Goal: Transaction & Acquisition: Purchase product/service

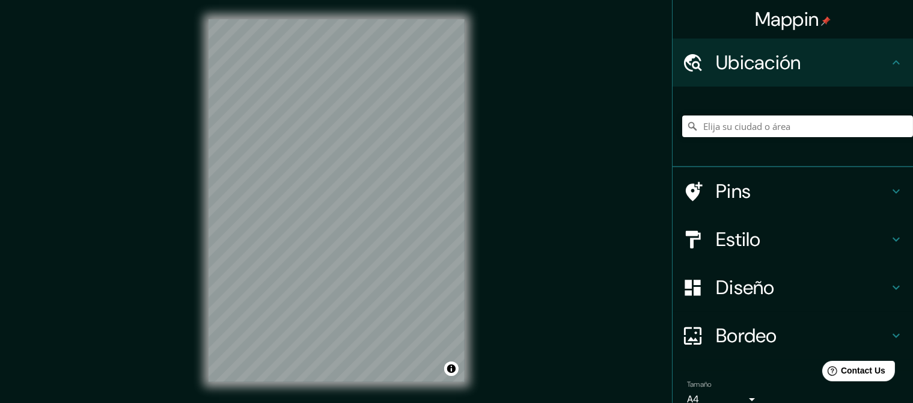
click at [749, 190] on h4 "Pins" at bounding box center [802, 191] width 173 height 24
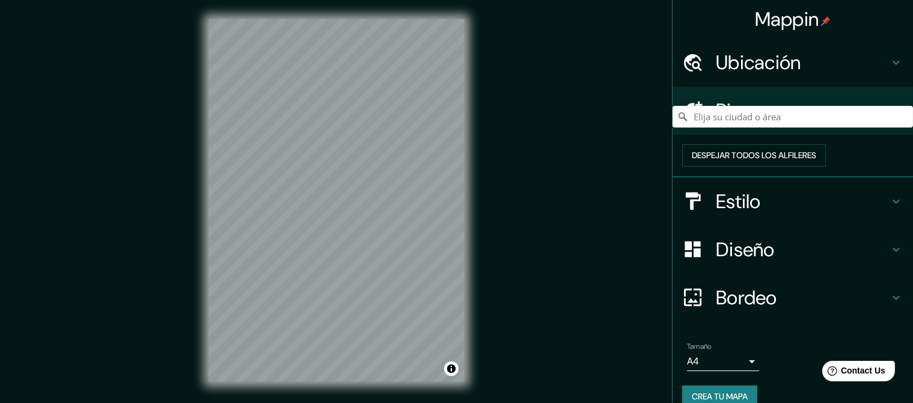
click at [896, 114] on icon at bounding box center [896, 110] width 14 height 14
click at [696, 104] on icon at bounding box center [692, 110] width 21 height 21
click at [782, 167] on button "Despejar todos los alfileres" at bounding box center [754, 155] width 144 height 22
click at [787, 164] on button "Despejar todos los alfileres" at bounding box center [754, 155] width 144 height 22
click at [768, 57] on h4 "Ubicación" at bounding box center [802, 62] width 173 height 24
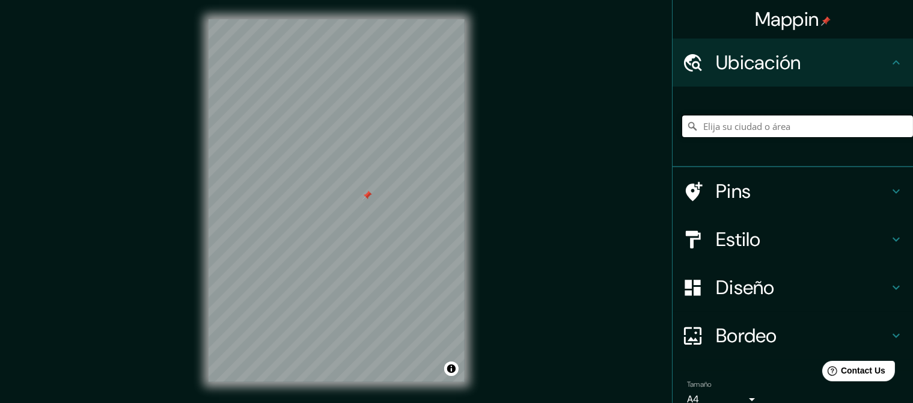
click at [750, 127] on input "Elija su ciudad o área" at bounding box center [797, 126] width 231 height 22
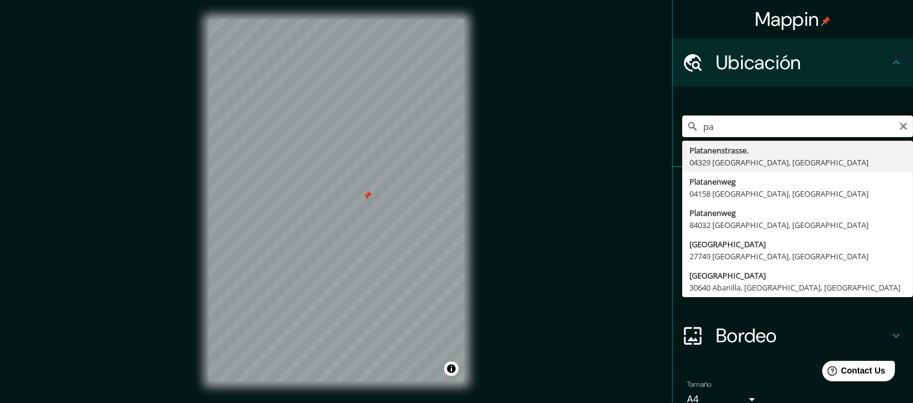
type input "p"
type input "[GEOGRAPHIC_DATA], [GEOGRAPHIC_DATA], [GEOGRAPHIC_DATA]"
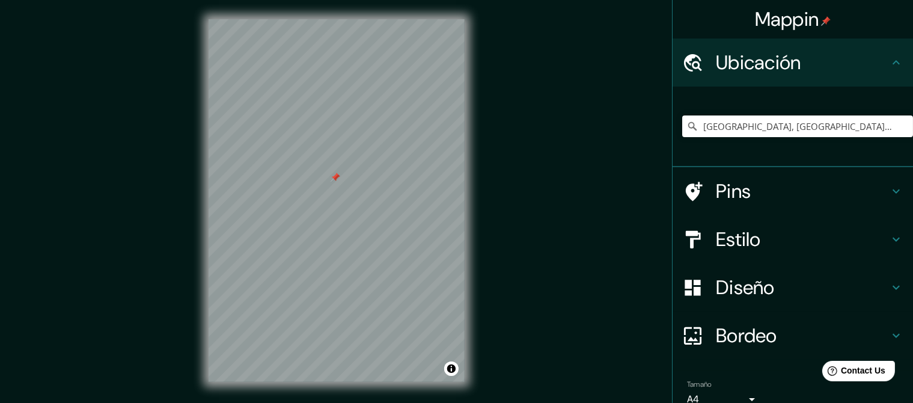
click at [797, 225] on div "Estilo" at bounding box center [793, 239] width 240 height 48
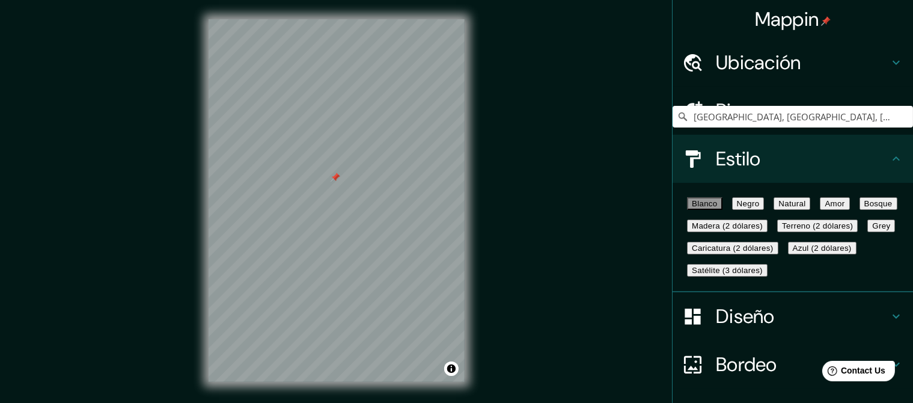
click at [765, 210] on button "Negro" at bounding box center [748, 203] width 32 height 13
click at [810, 210] on button "Natural" at bounding box center [792, 203] width 37 height 13
click at [791, 106] on h4 "Pins" at bounding box center [802, 111] width 173 height 24
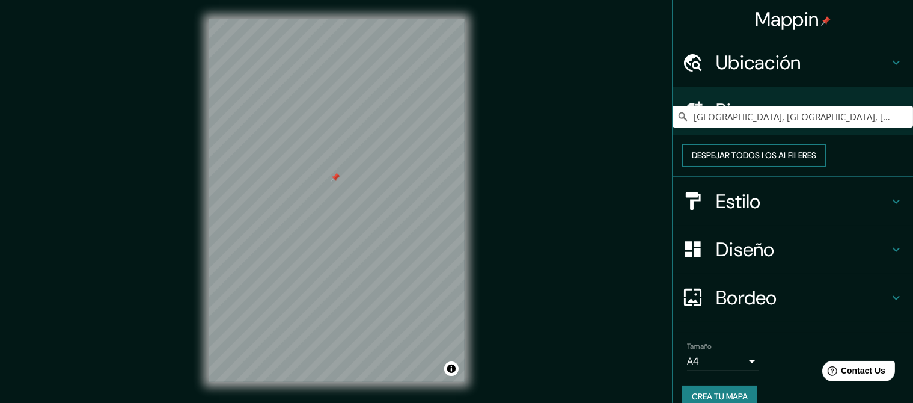
click at [768, 164] on button "Despejar todos los alfileres" at bounding box center [754, 155] width 144 height 22
click at [789, 213] on h4 "Estilo" at bounding box center [802, 201] width 173 height 24
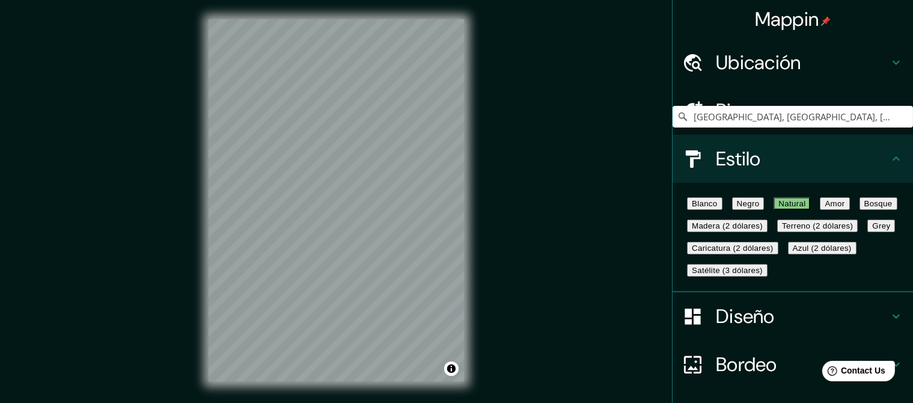
click at [820, 210] on button "Amor" at bounding box center [834, 203] width 29 height 13
click at [860, 210] on button "Bosque" at bounding box center [879, 203] width 38 height 13
click at [726, 232] on button "Madera (2 dólares)" at bounding box center [727, 225] width 81 height 13
click at [777, 232] on button "Terreno (2 dólares)" at bounding box center [817, 225] width 81 height 13
click at [867, 232] on button "Grey" at bounding box center [881, 225] width 28 height 13
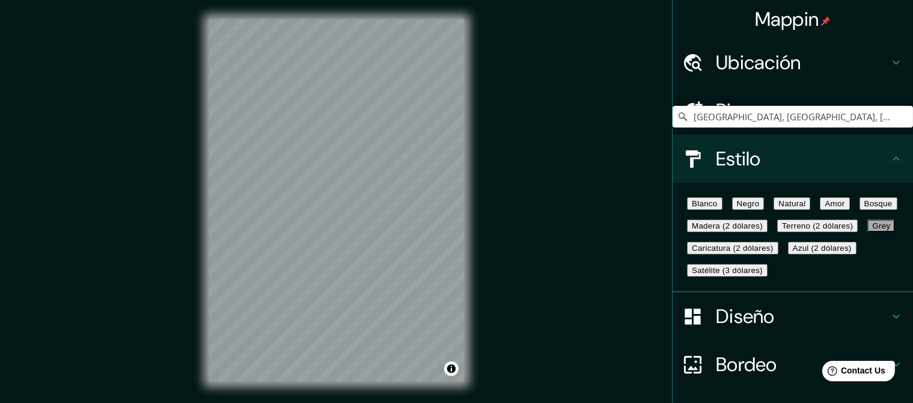
click at [736, 254] on button "Caricatura (2 dólares)" at bounding box center [732, 248] width 91 height 13
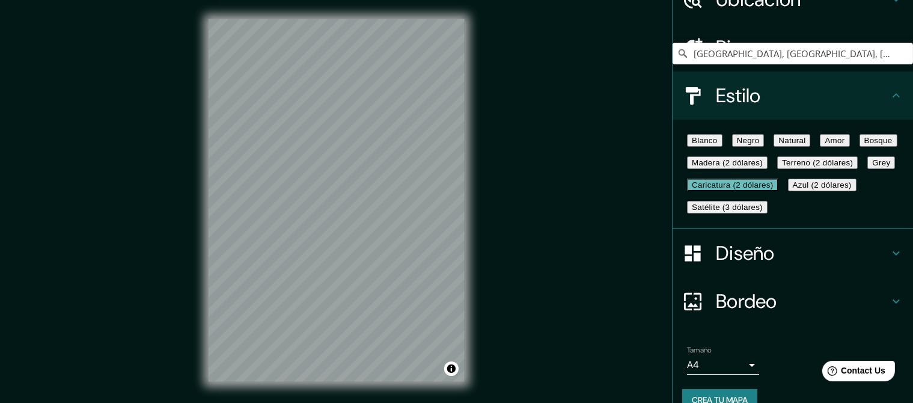
click at [788, 191] on button "Azul (2 dólares)" at bounding box center [822, 185] width 69 height 13
click at [768, 213] on button "Satélite (3 dólares)" at bounding box center [727, 207] width 81 height 13
click at [867, 169] on button "Grey" at bounding box center [881, 162] width 28 height 13
click at [723, 144] on button "Blanco" at bounding box center [704, 140] width 35 height 13
click at [867, 169] on button "Grey" at bounding box center [881, 162] width 28 height 13
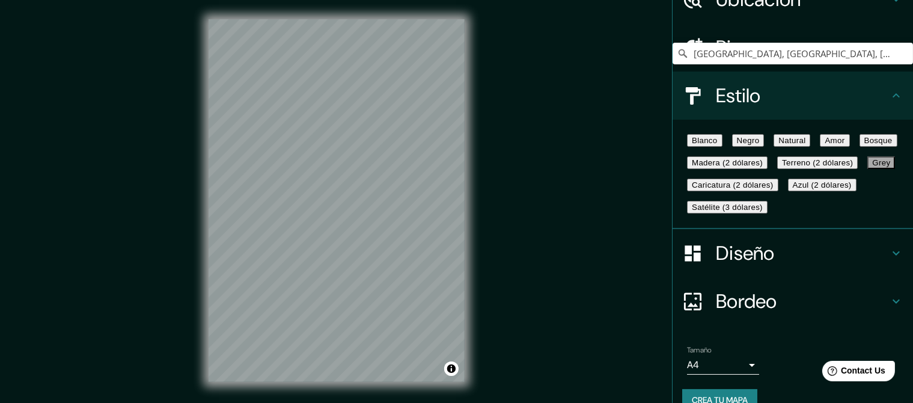
click at [810, 147] on button "Natural" at bounding box center [792, 140] width 37 height 13
click at [747, 134] on div "Blanco Negro Natural Amor Bosque Madera (2 dólares) Terreno (2 dólares) Grey Ca…" at bounding box center [797, 173] width 231 height 89
click at [762, 141] on button "Negro" at bounding box center [748, 140] width 32 height 13
click at [820, 147] on button "Amor" at bounding box center [834, 140] width 29 height 13
click at [860, 147] on button "Bosque" at bounding box center [879, 140] width 38 height 13
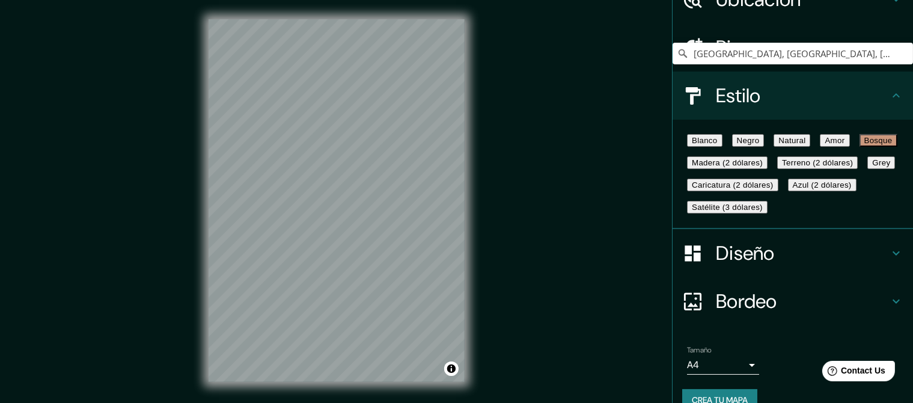
click at [703, 147] on button "Blanco" at bounding box center [704, 140] width 35 height 13
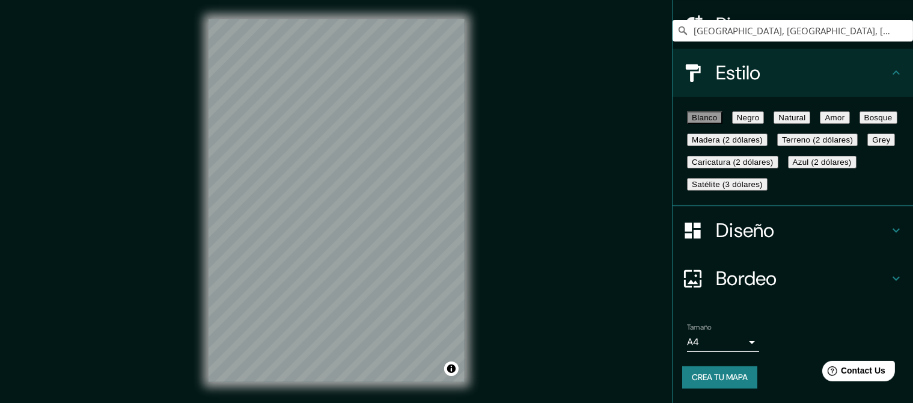
click at [748, 218] on h4 "Diseño" at bounding box center [802, 230] width 173 height 24
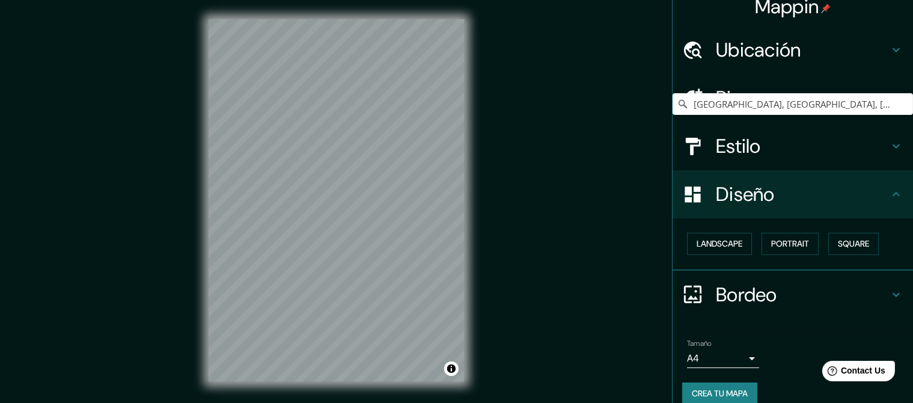
scroll to position [0, 0]
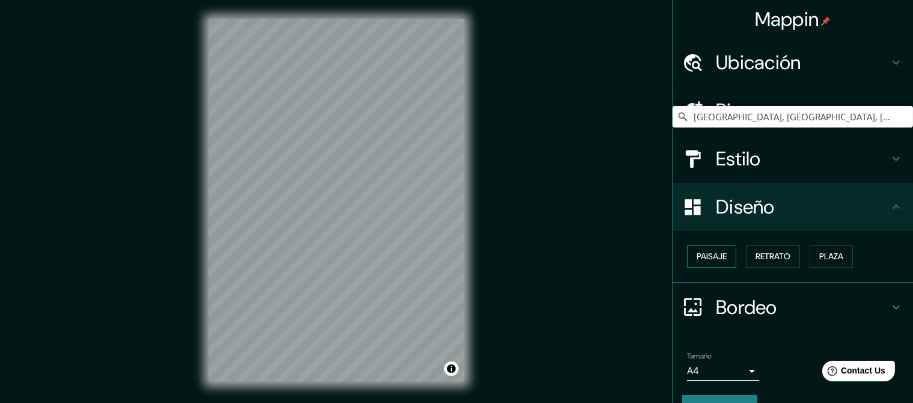
click at [723, 260] on button "Paisaje" at bounding box center [711, 256] width 49 height 22
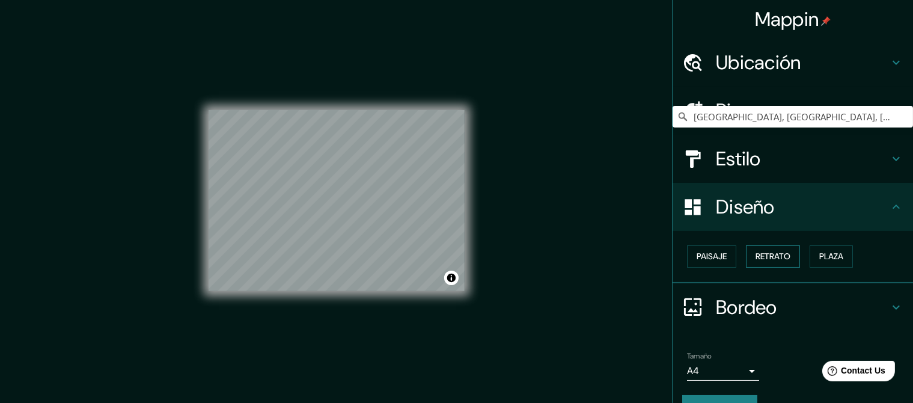
click at [776, 260] on button "Retrato" at bounding box center [773, 256] width 54 height 22
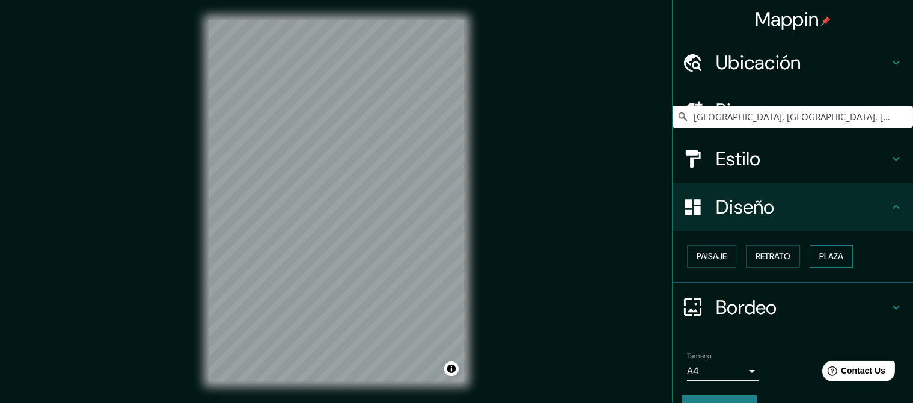
click at [845, 257] on button "Plaza" at bounding box center [831, 256] width 43 height 22
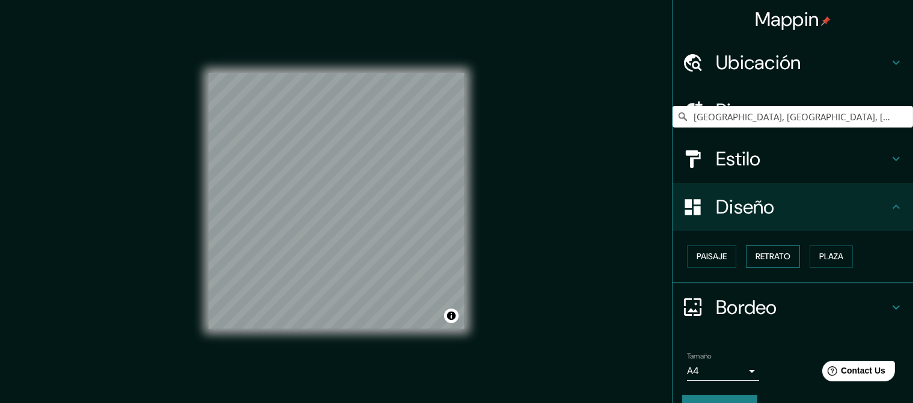
click at [775, 254] on button "Retrato" at bounding box center [773, 256] width 54 height 22
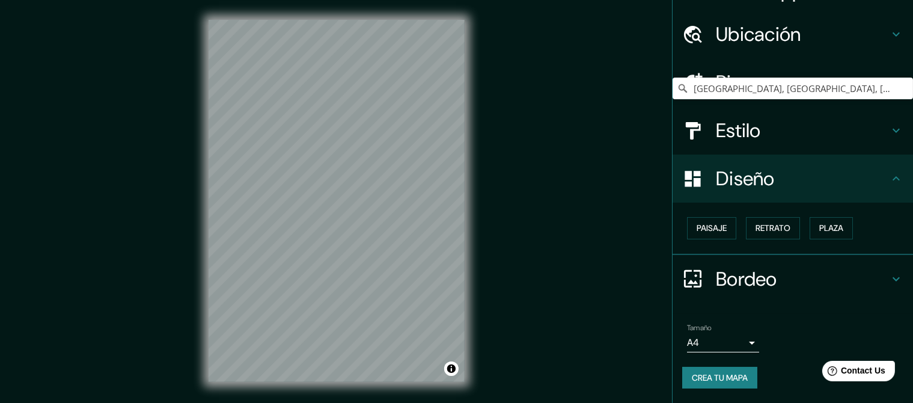
scroll to position [38, 0]
click at [766, 275] on h4 "Bordeo" at bounding box center [802, 279] width 173 height 24
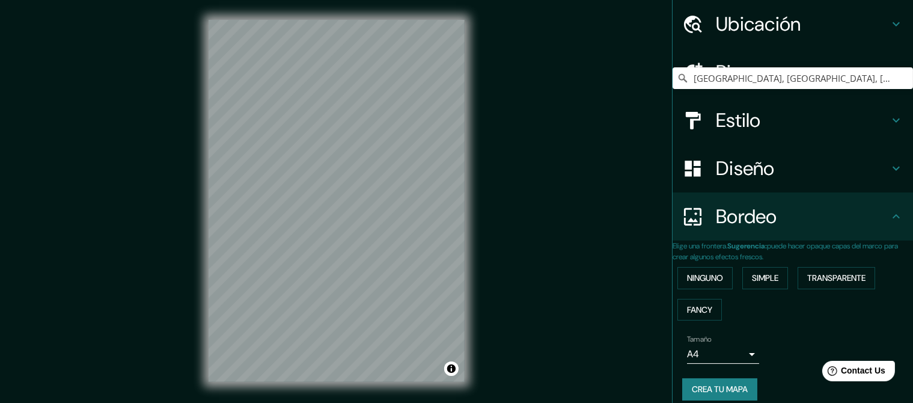
scroll to position [72, 0]
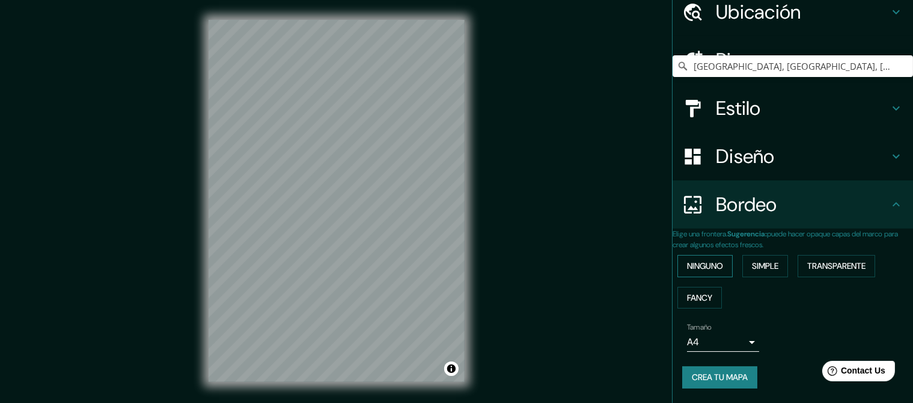
click at [727, 255] on button "Ninguno" at bounding box center [705, 266] width 55 height 22
click at [788, 255] on button "Simple" at bounding box center [765, 266] width 46 height 22
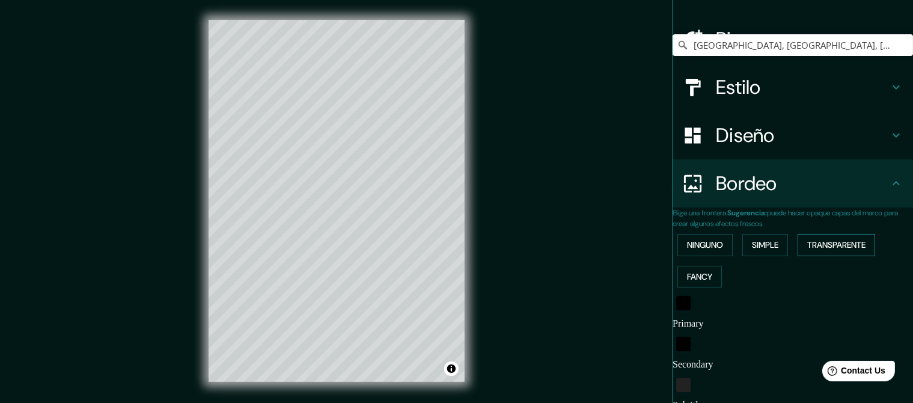
click at [847, 248] on button "Transparente" at bounding box center [837, 245] width 78 height 22
click at [702, 275] on button "Fancy" at bounding box center [700, 277] width 44 height 22
click at [714, 245] on button "Ninguno" at bounding box center [705, 245] width 55 height 22
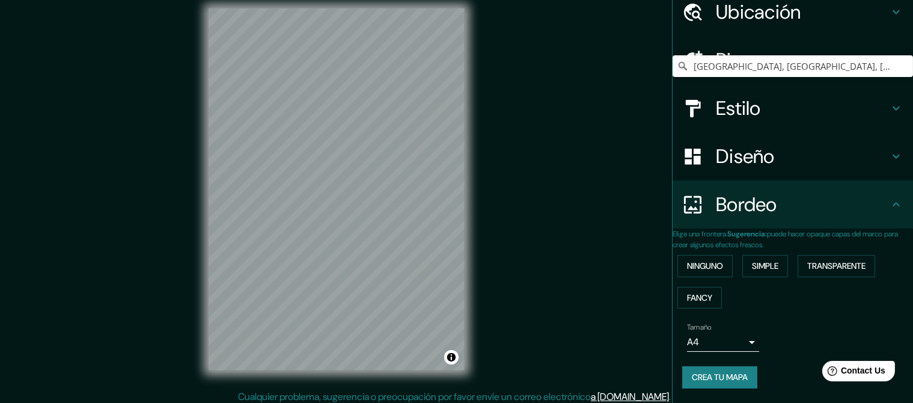
scroll to position [17, 0]
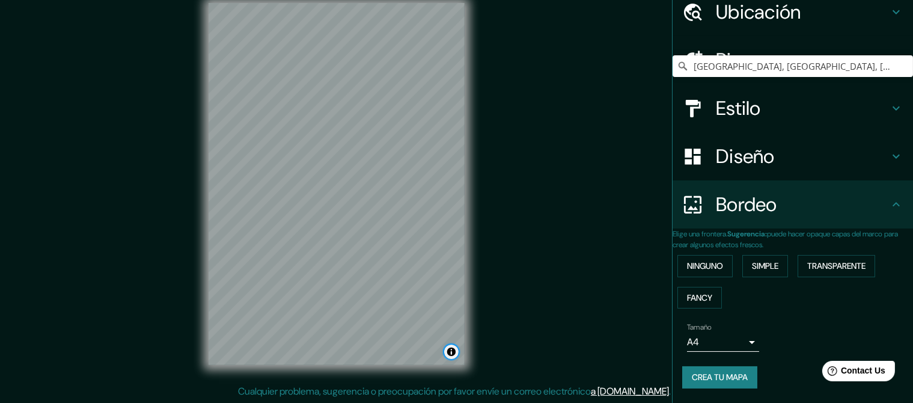
click at [450, 350] on button "Atribución de choques" at bounding box center [451, 351] width 14 height 14
click at [449, 350] on button "Atribución de choques" at bounding box center [451, 351] width 14 height 14
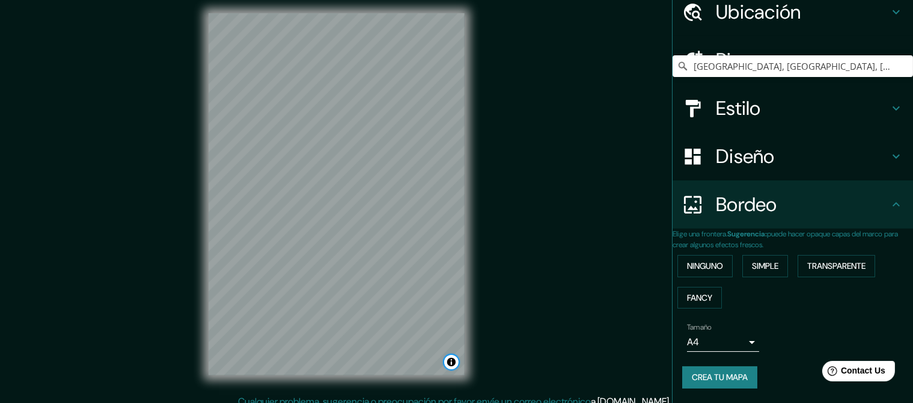
scroll to position [0, 0]
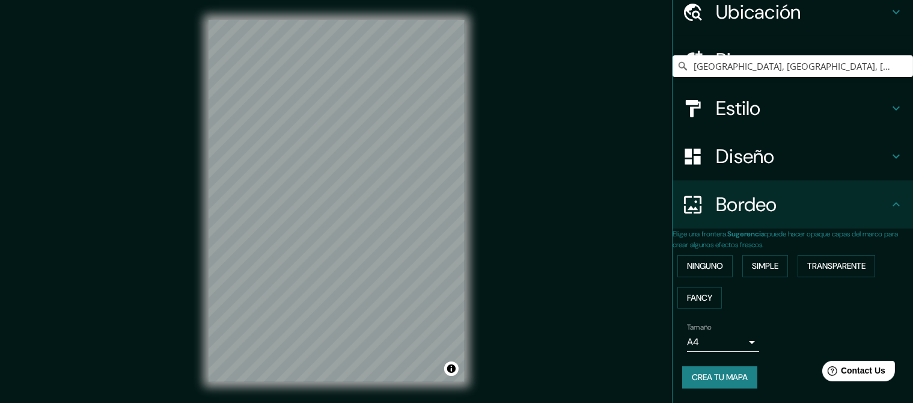
click at [727, 366] on button "Crea tu mapa" at bounding box center [719, 377] width 75 height 22
click at [895, 202] on icon at bounding box center [896, 204] width 7 height 4
click at [895, 197] on icon at bounding box center [896, 204] width 14 height 14
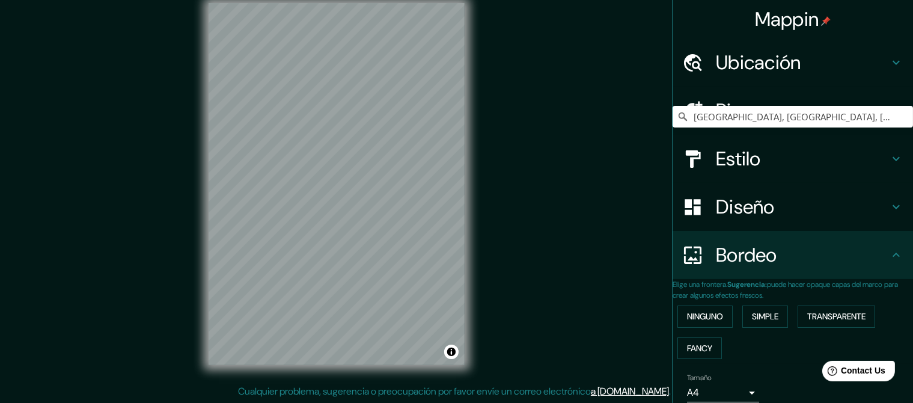
scroll to position [72, 4]
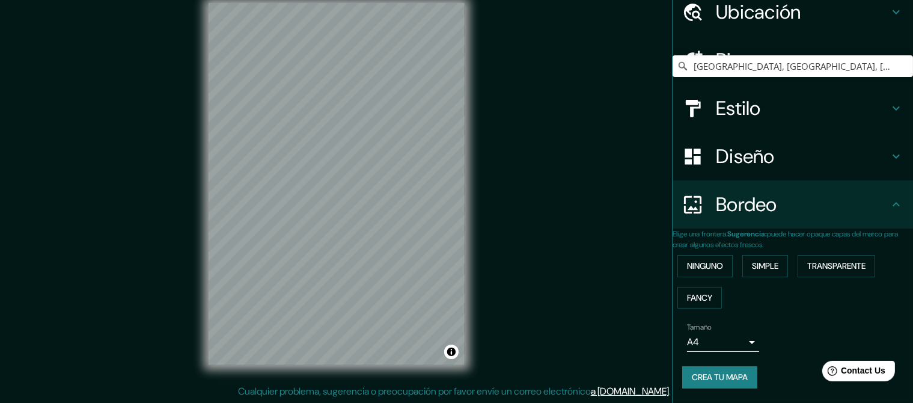
click at [721, 366] on button "Crea tu mapa" at bounding box center [719, 377] width 75 height 22
